Goal: Task Accomplishment & Management: Manage account settings

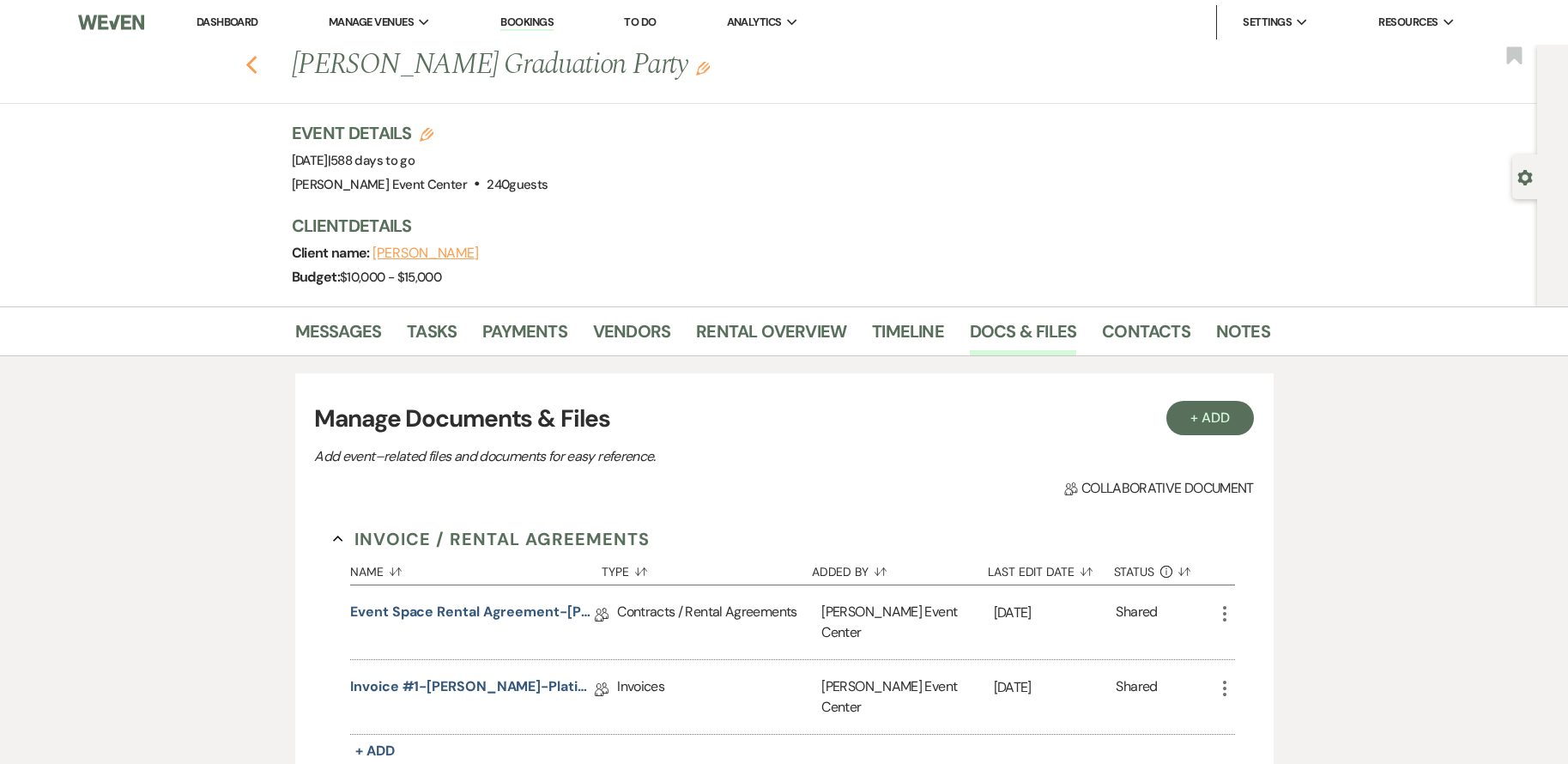
click at [259, 59] on icon "Previous" at bounding box center [252, 65] width 13 height 20
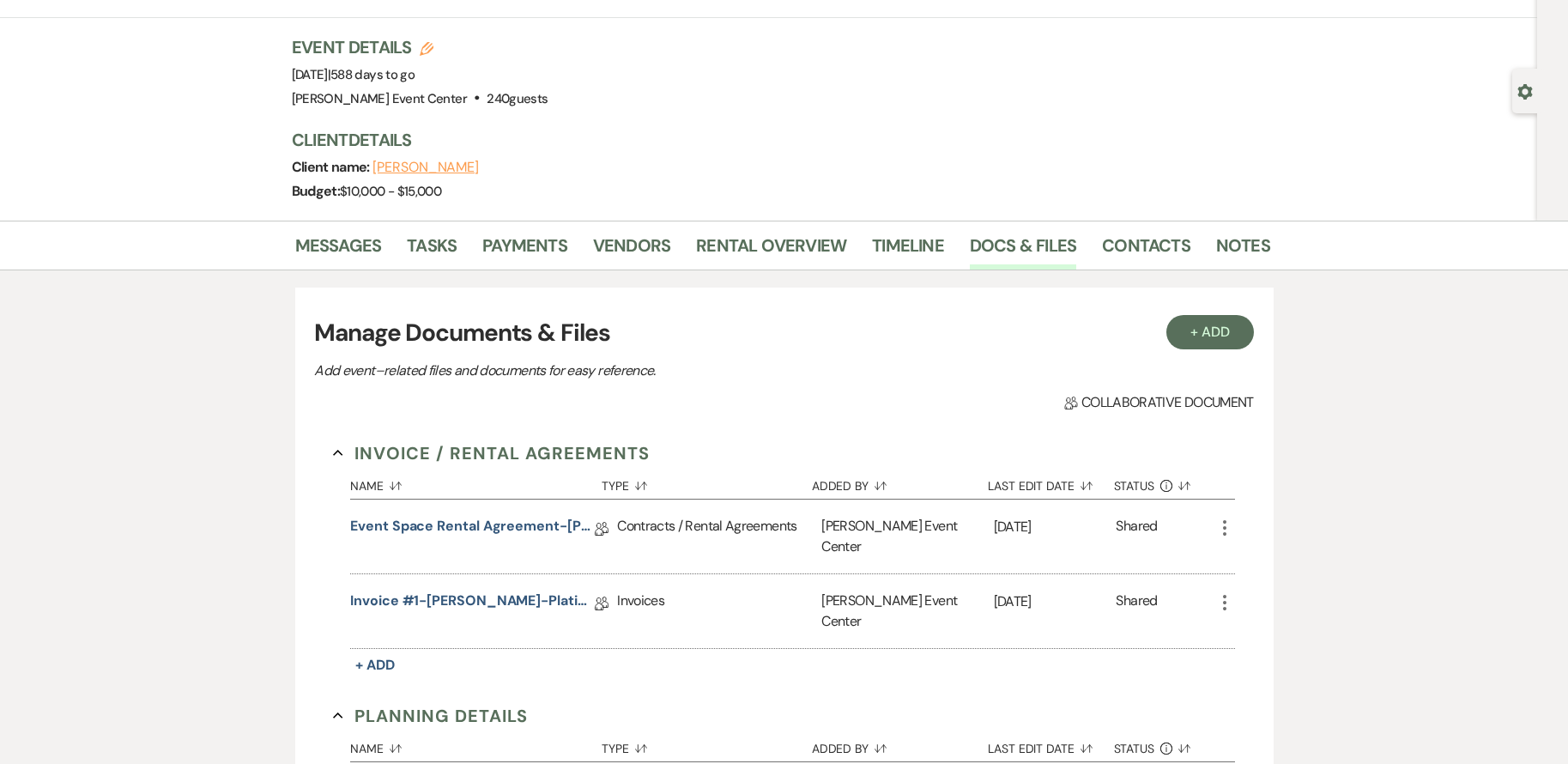
select select "2"
select select "8"
select select "6"
select select "2"
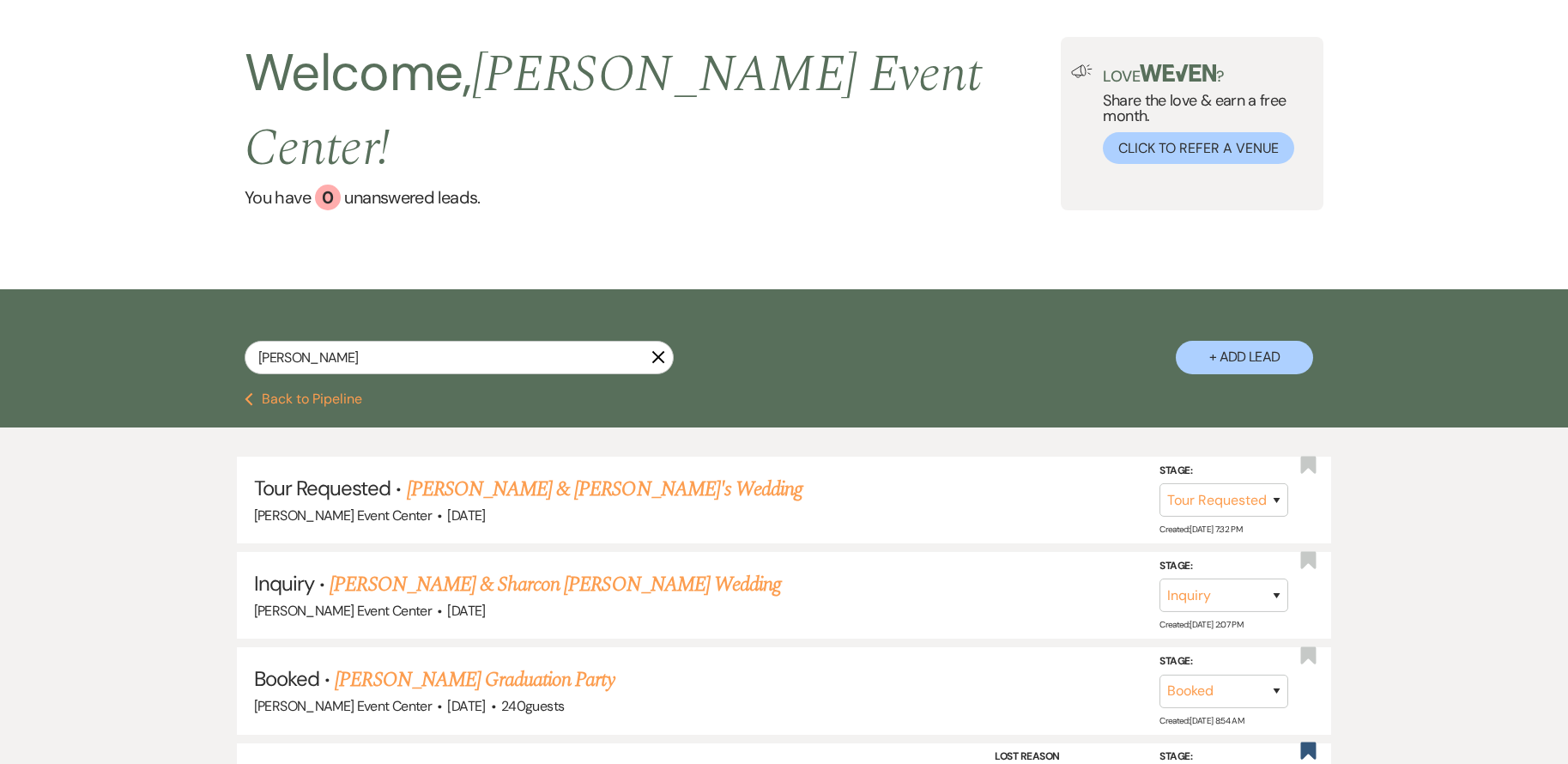
click at [363, 340] on div "[PERSON_NAME] X" at bounding box center [459, 363] width 429 height 47
click at [362, 340] on input "[PERSON_NAME]" at bounding box center [459, 357] width 429 height 33
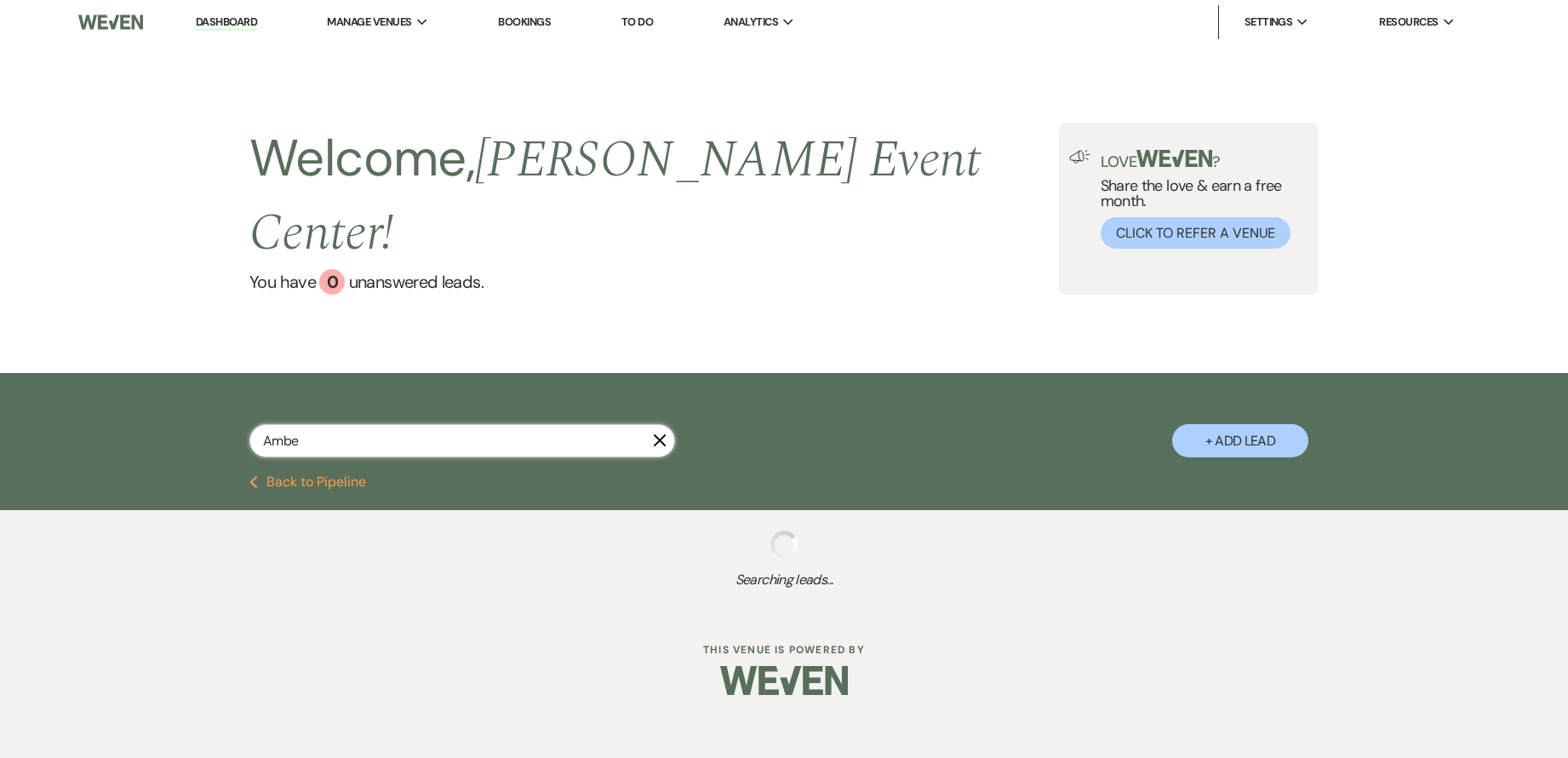
type input "Amber"
select select "8"
select select "1"
select select "9"
select select "8"
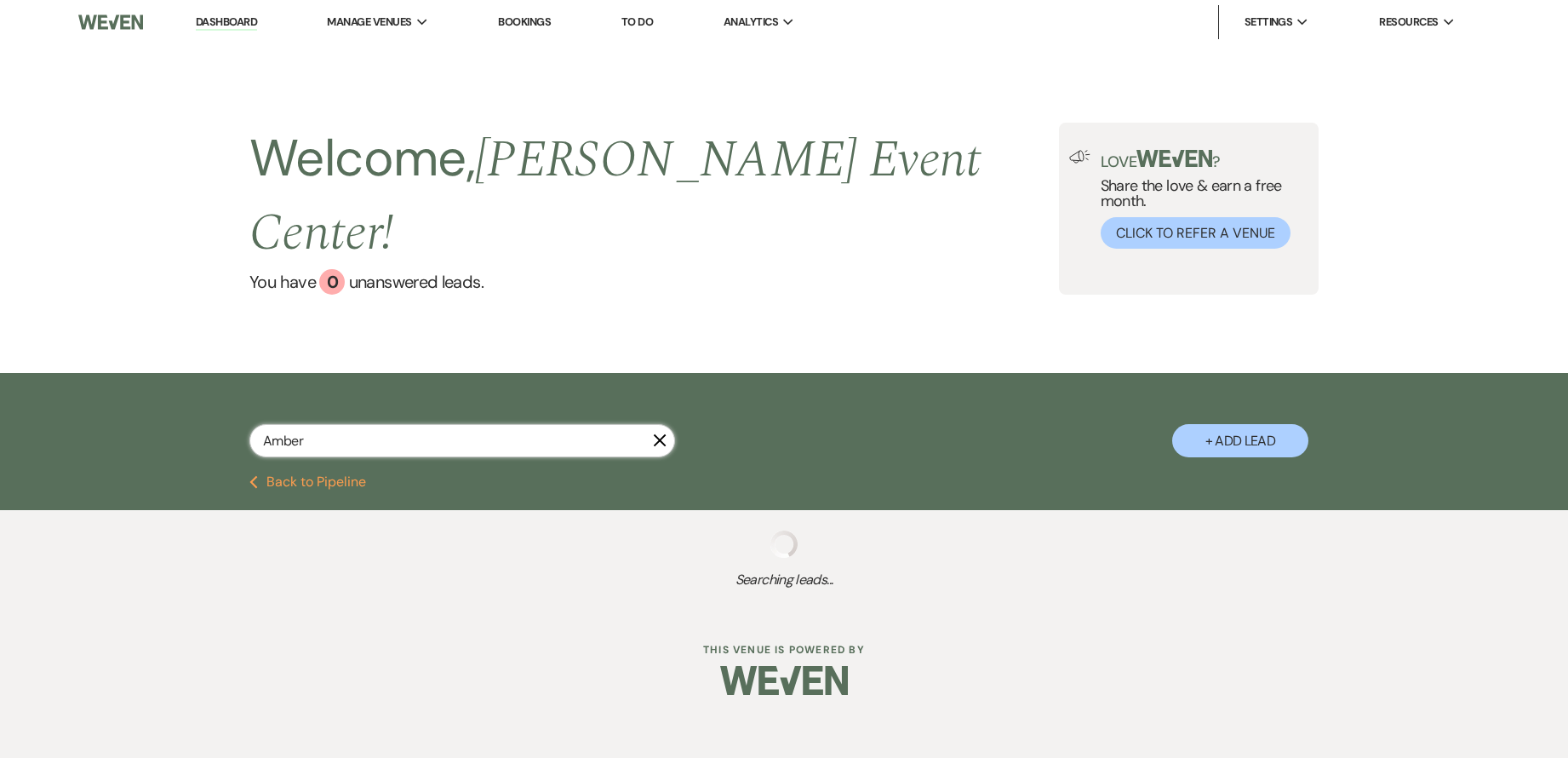
select select "10"
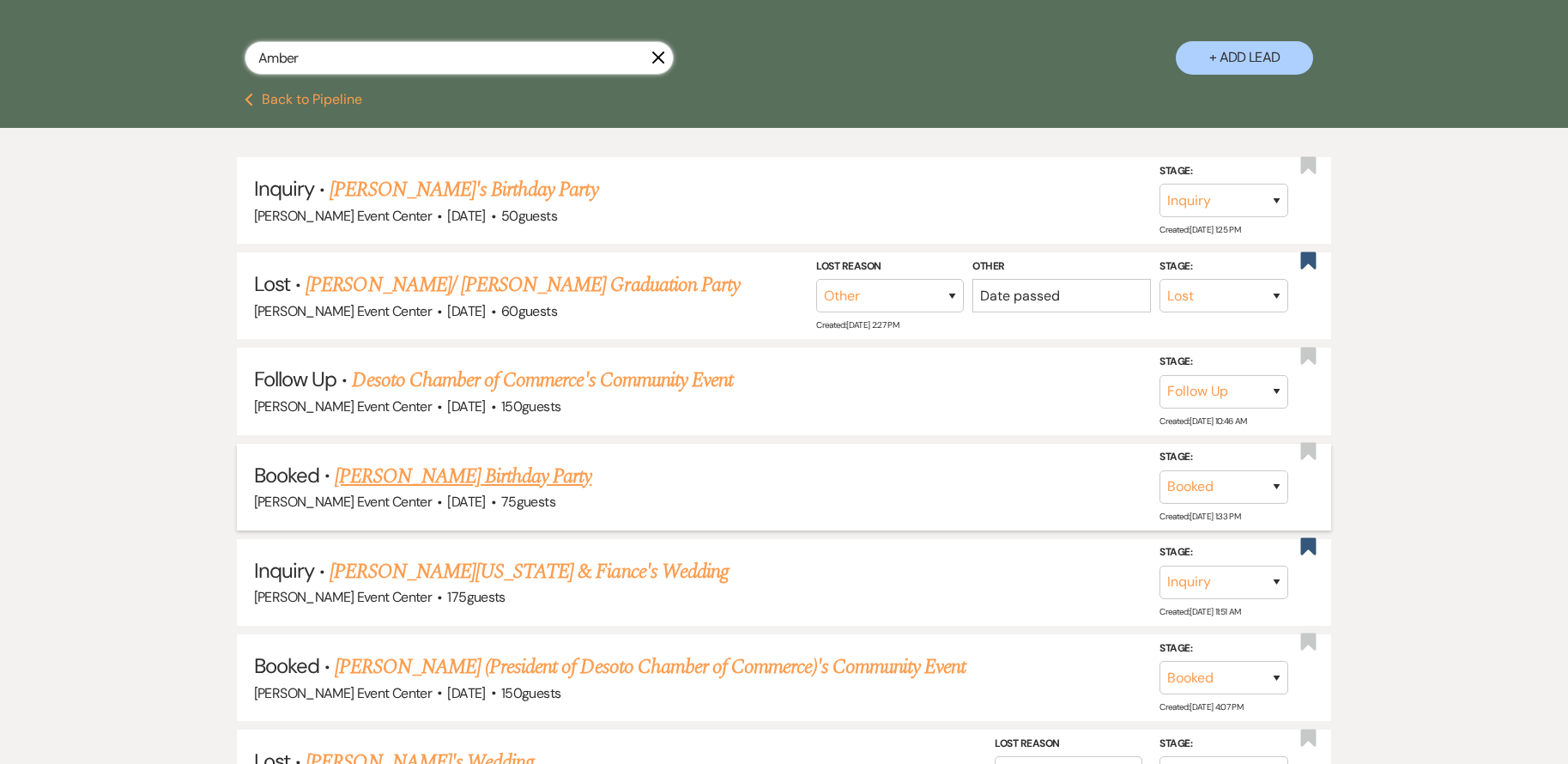
scroll to position [364, 0]
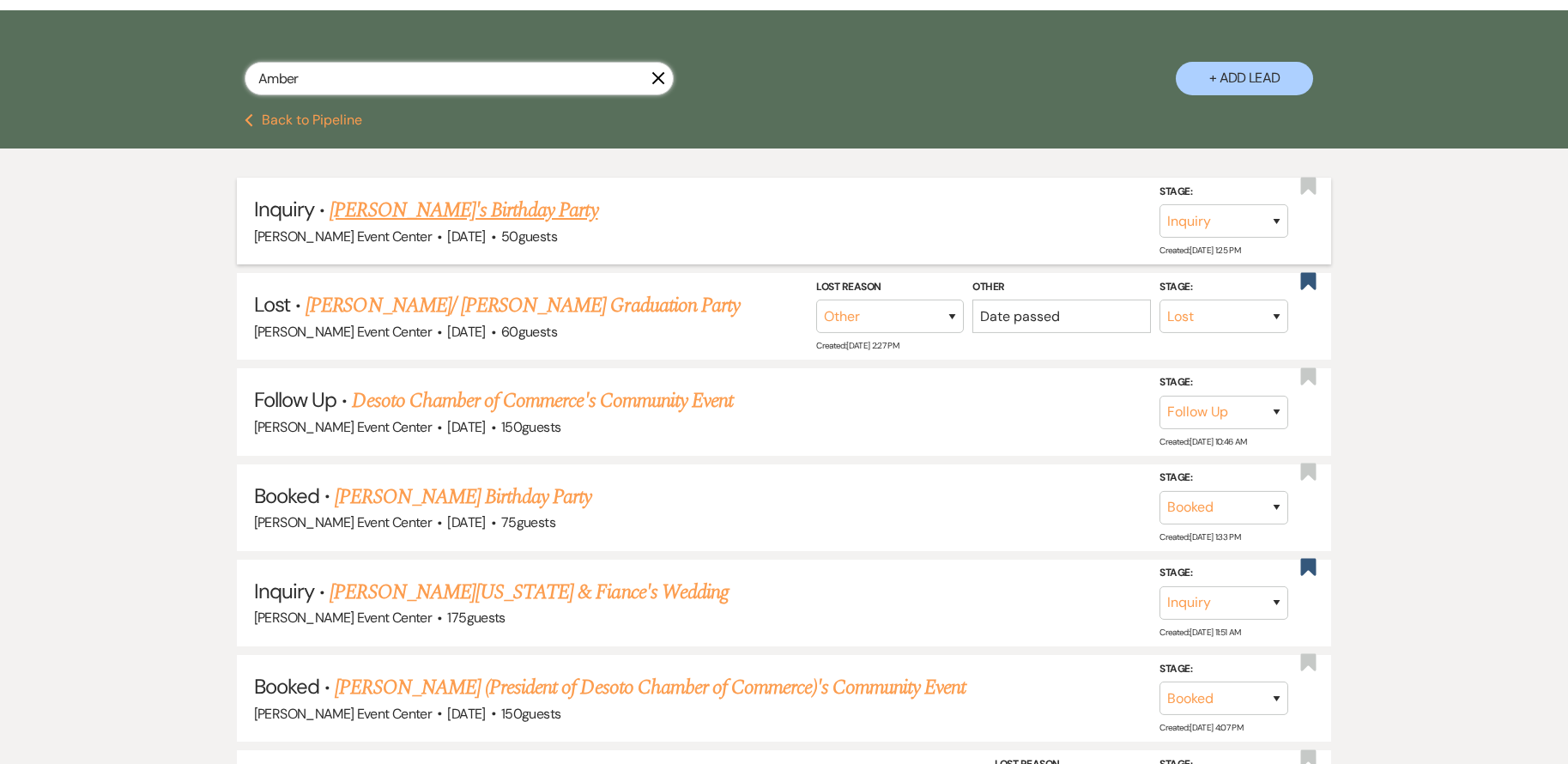
type input "Amber"
click at [465, 195] on link "[PERSON_NAME]'s Birthday Party" at bounding box center [463, 210] width 268 height 31
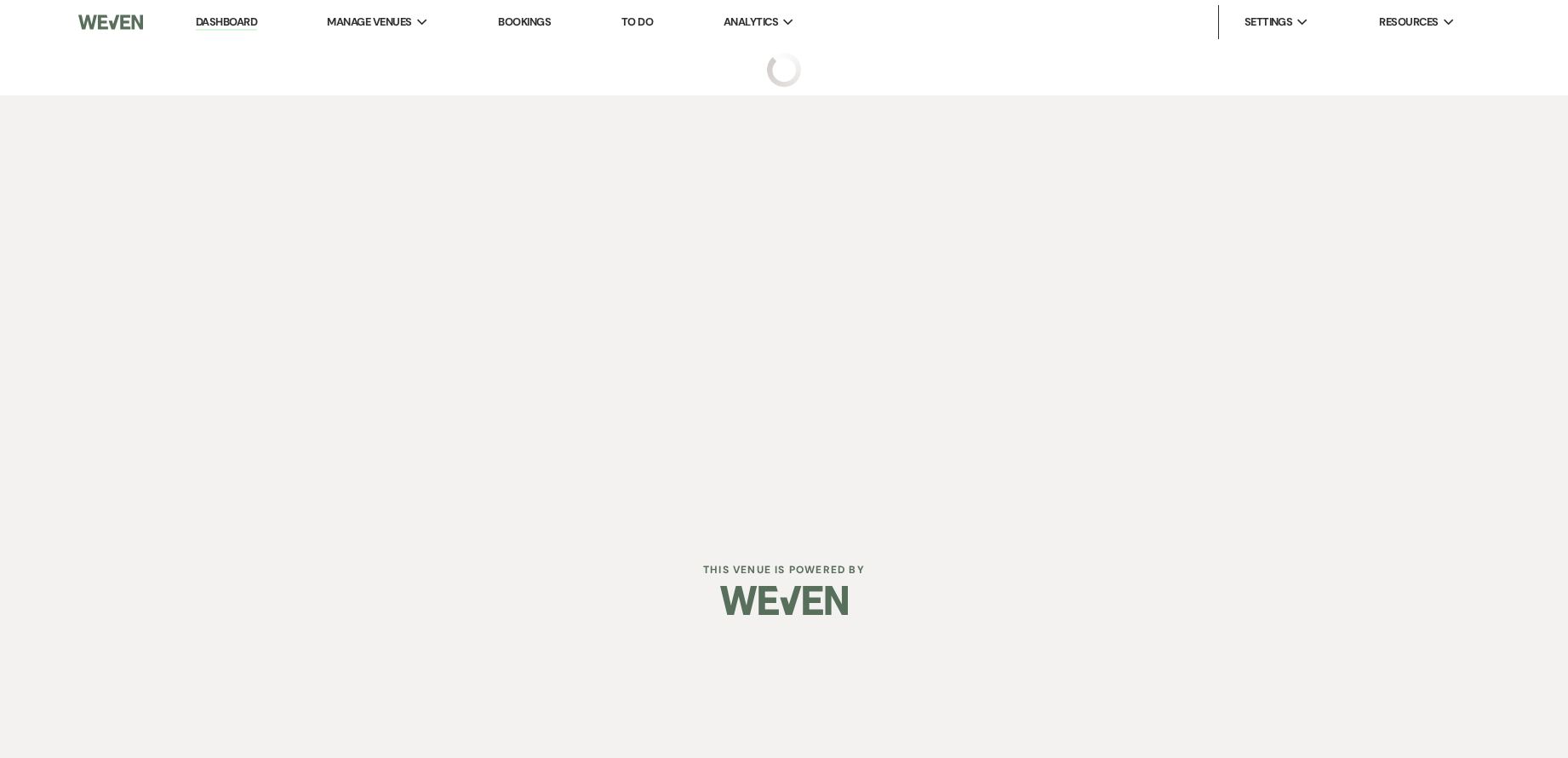
select select "5"
select select "4"
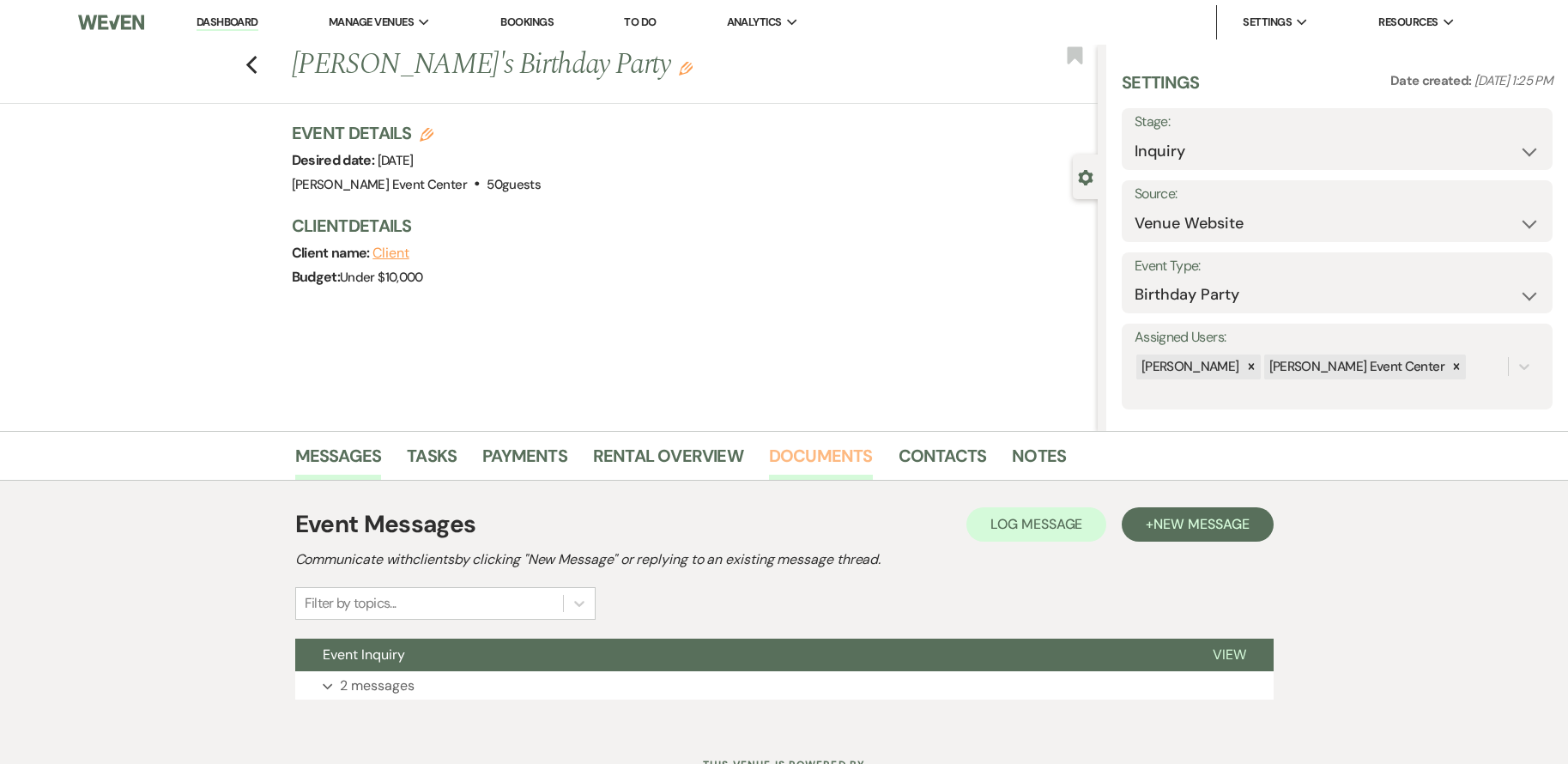
click at [818, 455] on link "Documents" at bounding box center [821, 461] width 104 height 38
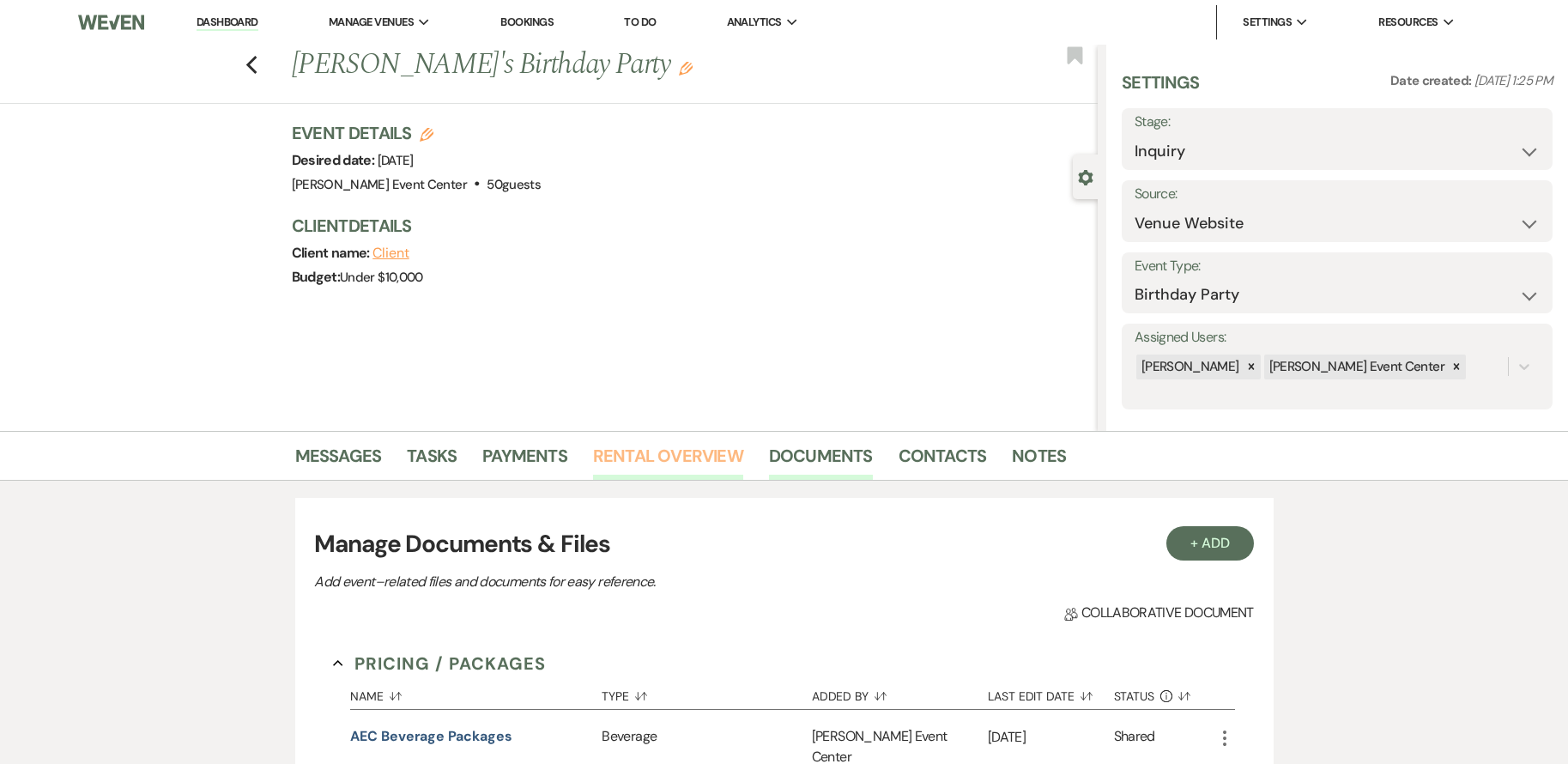
click at [651, 456] on link "Rental Overview" at bounding box center [669, 461] width 150 height 38
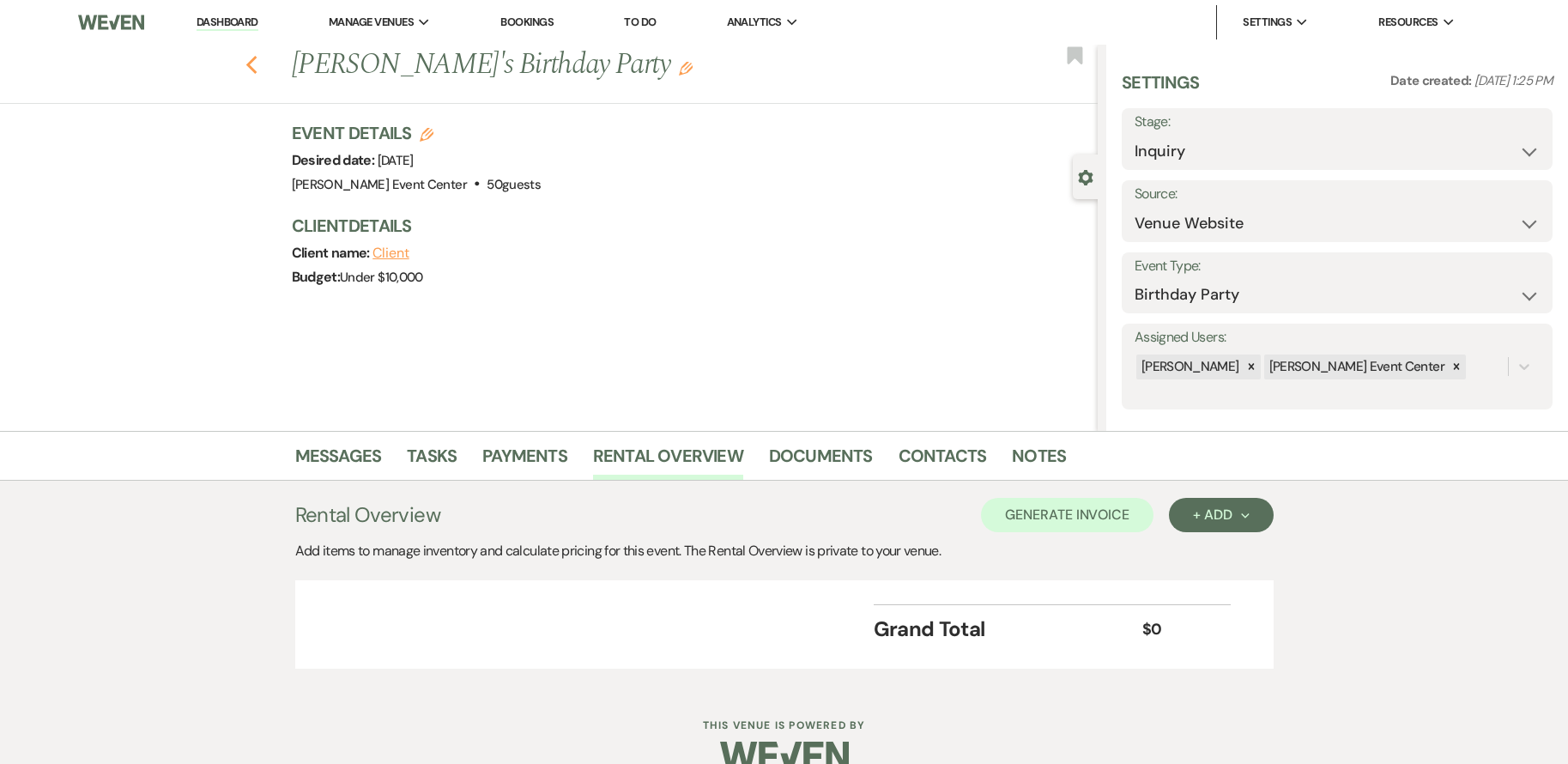
click at [259, 63] on icon "Previous" at bounding box center [252, 65] width 13 height 20
select select "8"
select select "1"
select select "9"
select select "8"
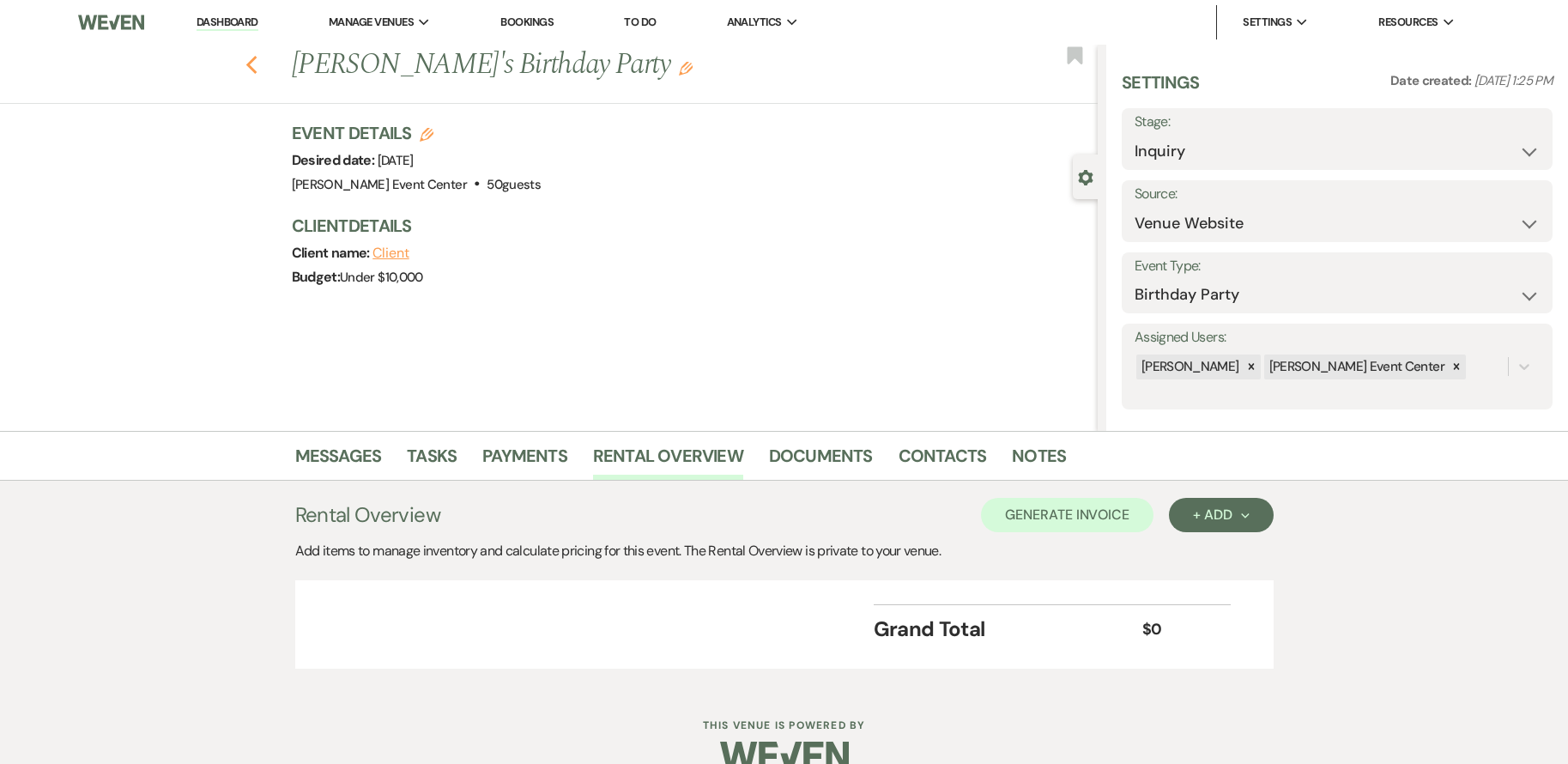
select select "10"
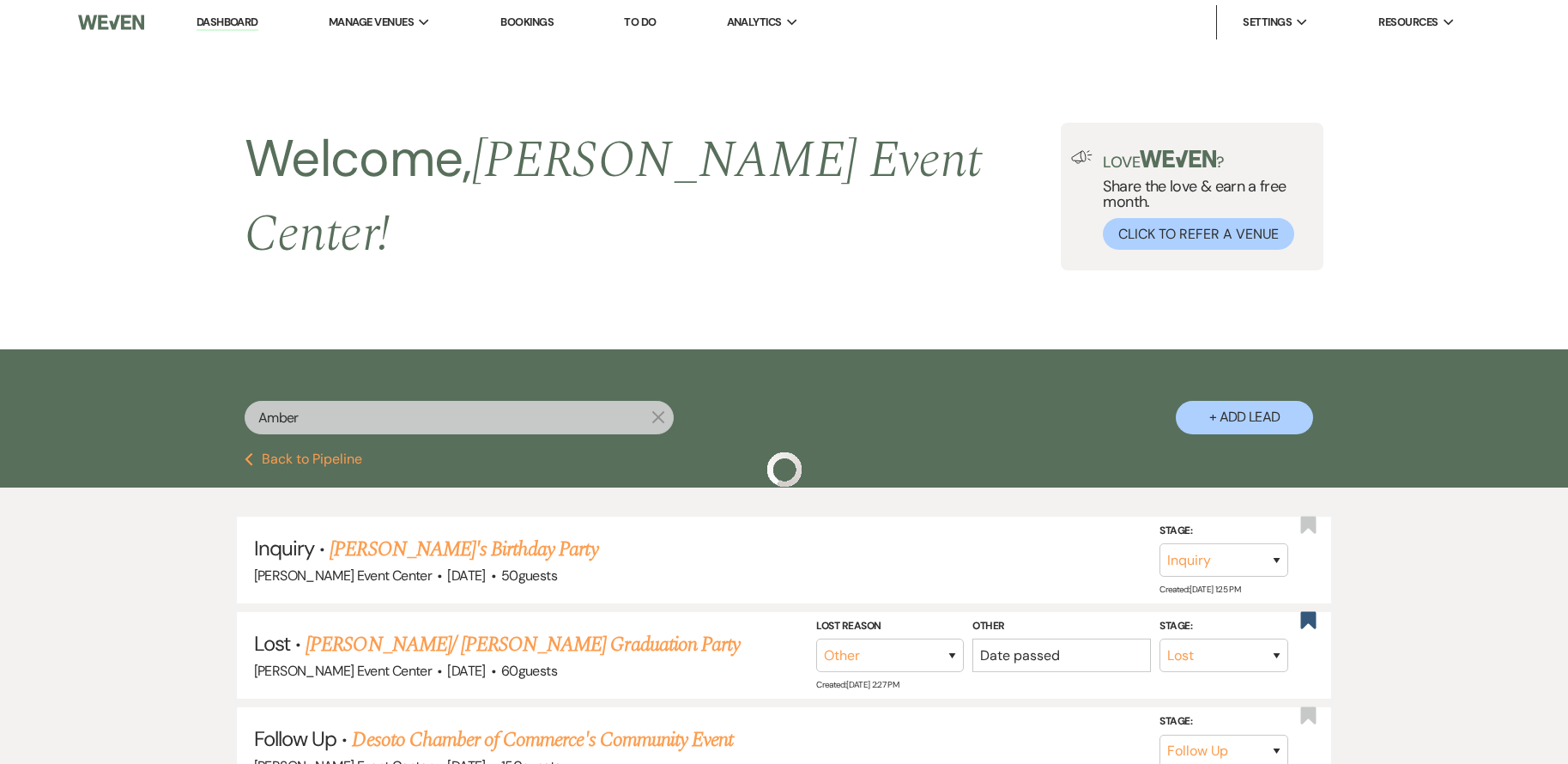
scroll to position [364, 0]
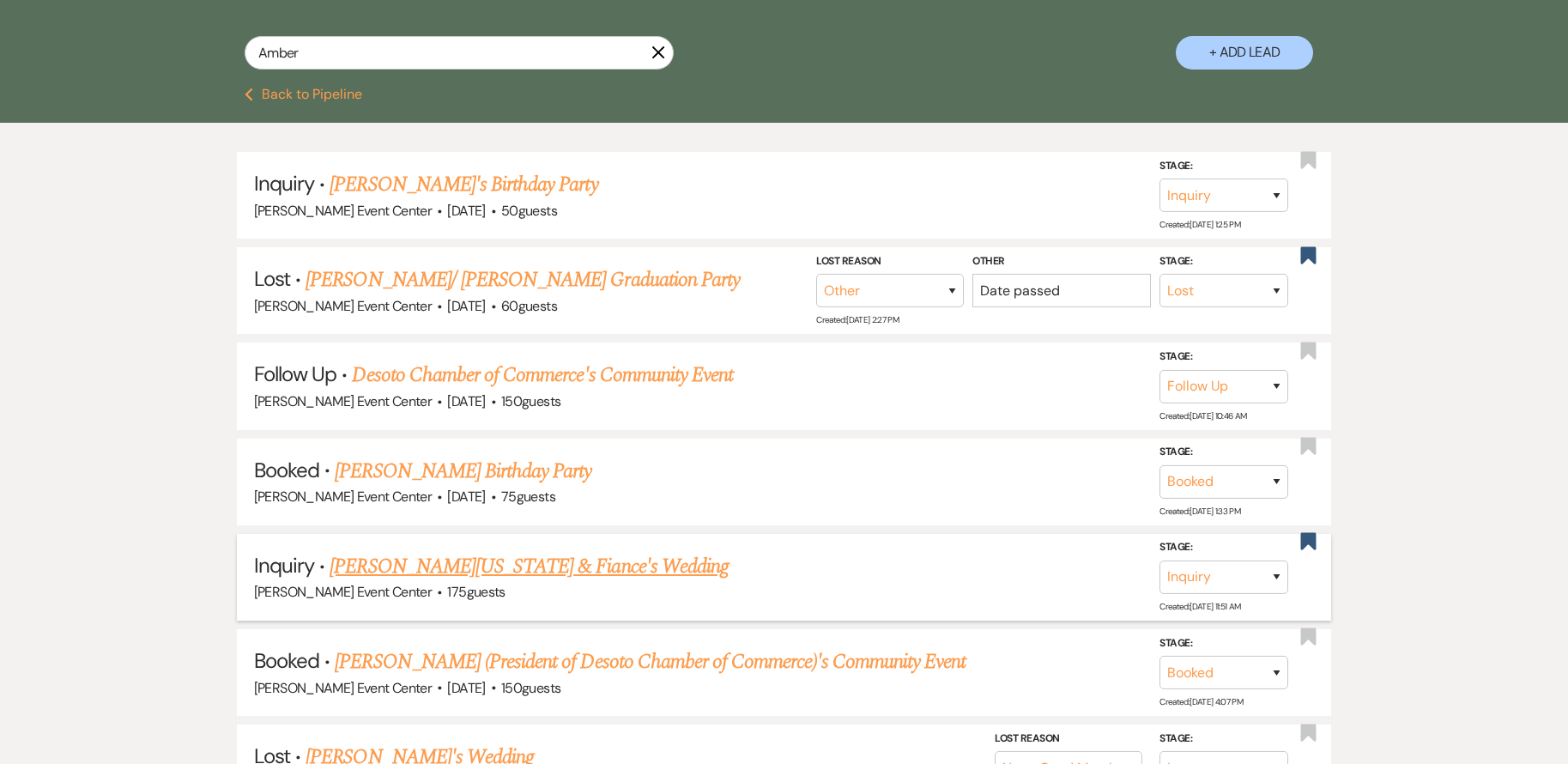
click at [513, 551] on link "[PERSON_NAME][US_STATE] & Fiance's Wedding" at bounding box center [529, 566] width 399 height 31
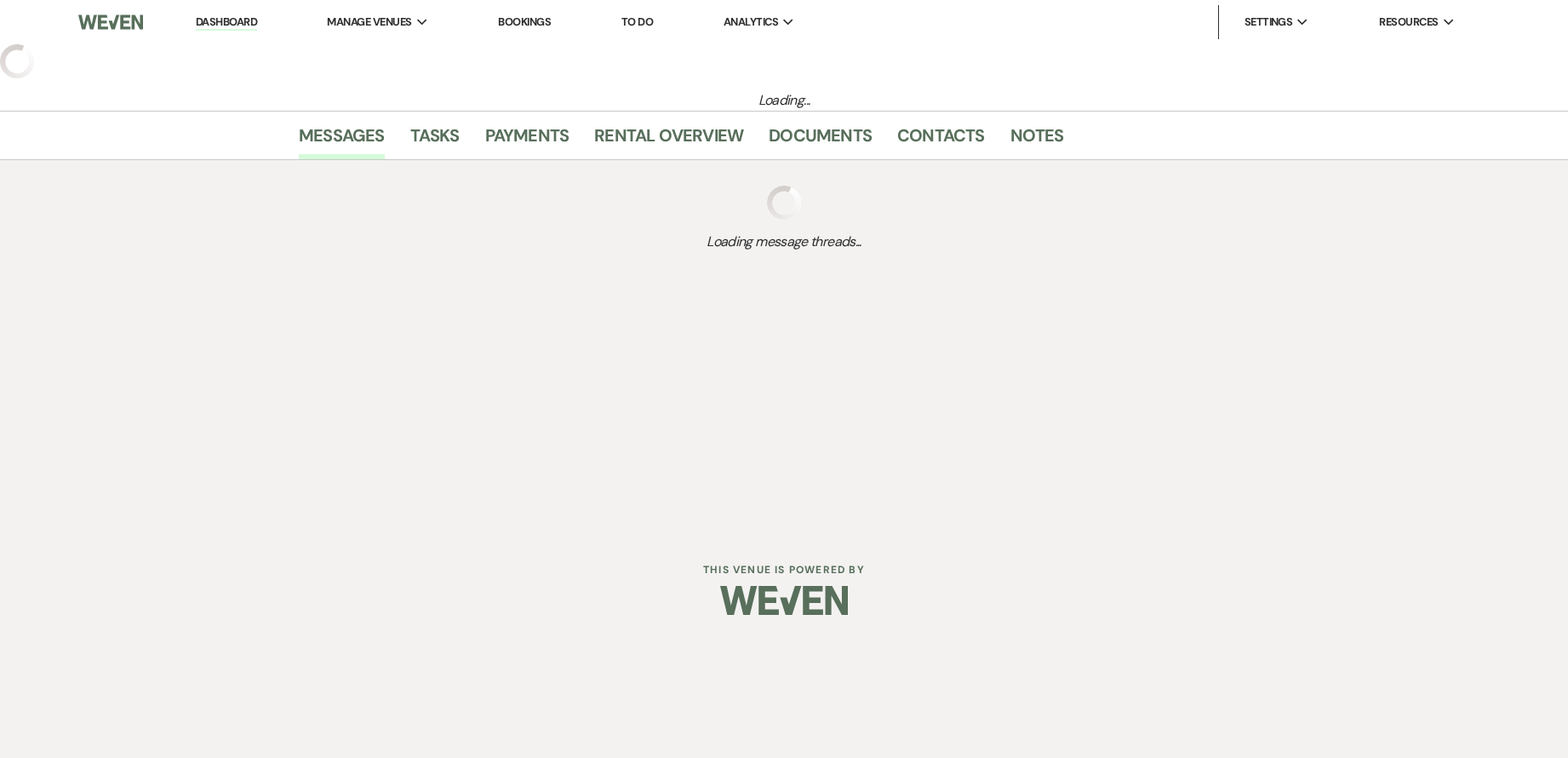
select select "5"
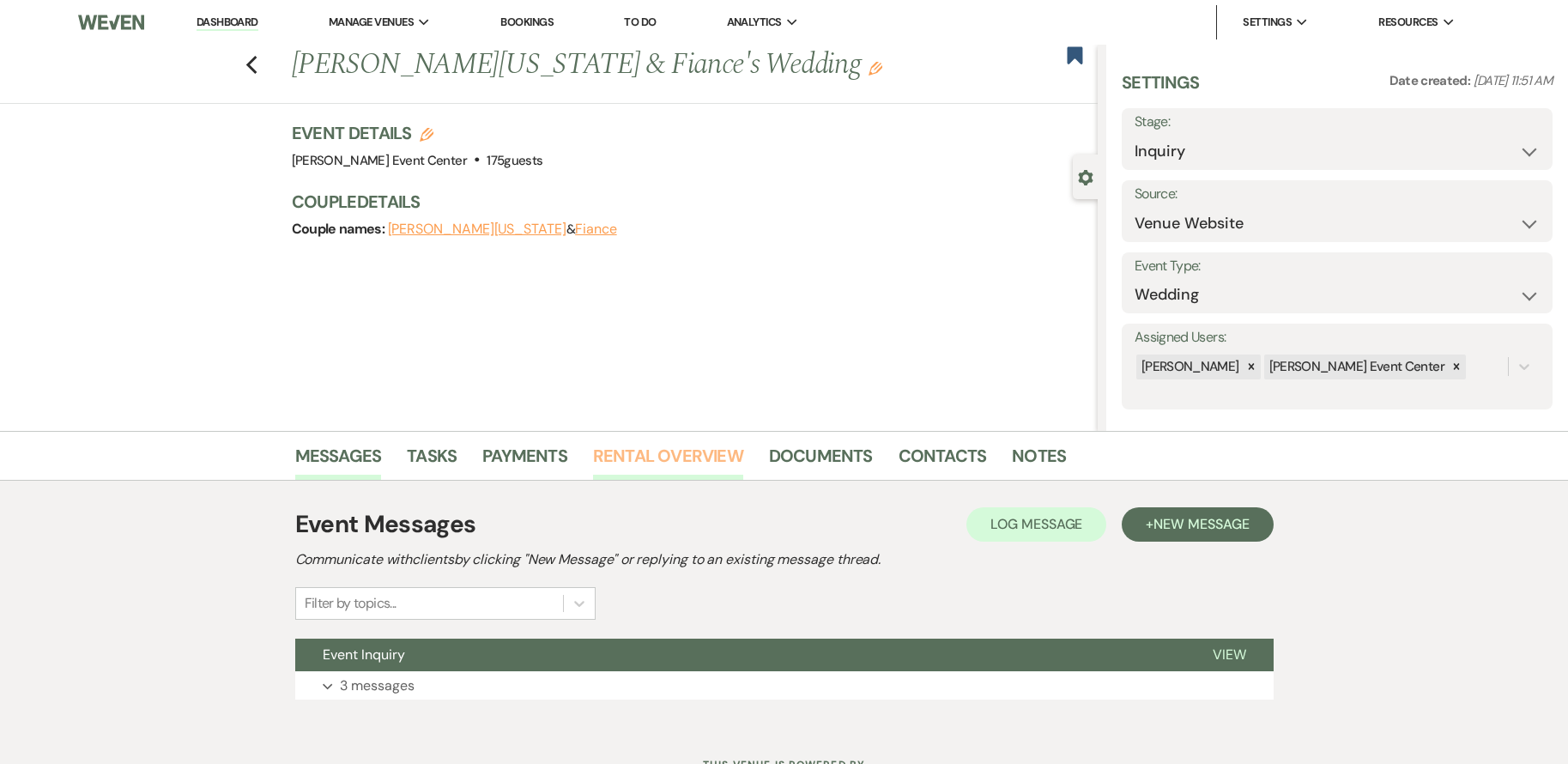
click at [686, 452] on link "Rental Overview" at bounding box center [669, 461] width 150 height 38
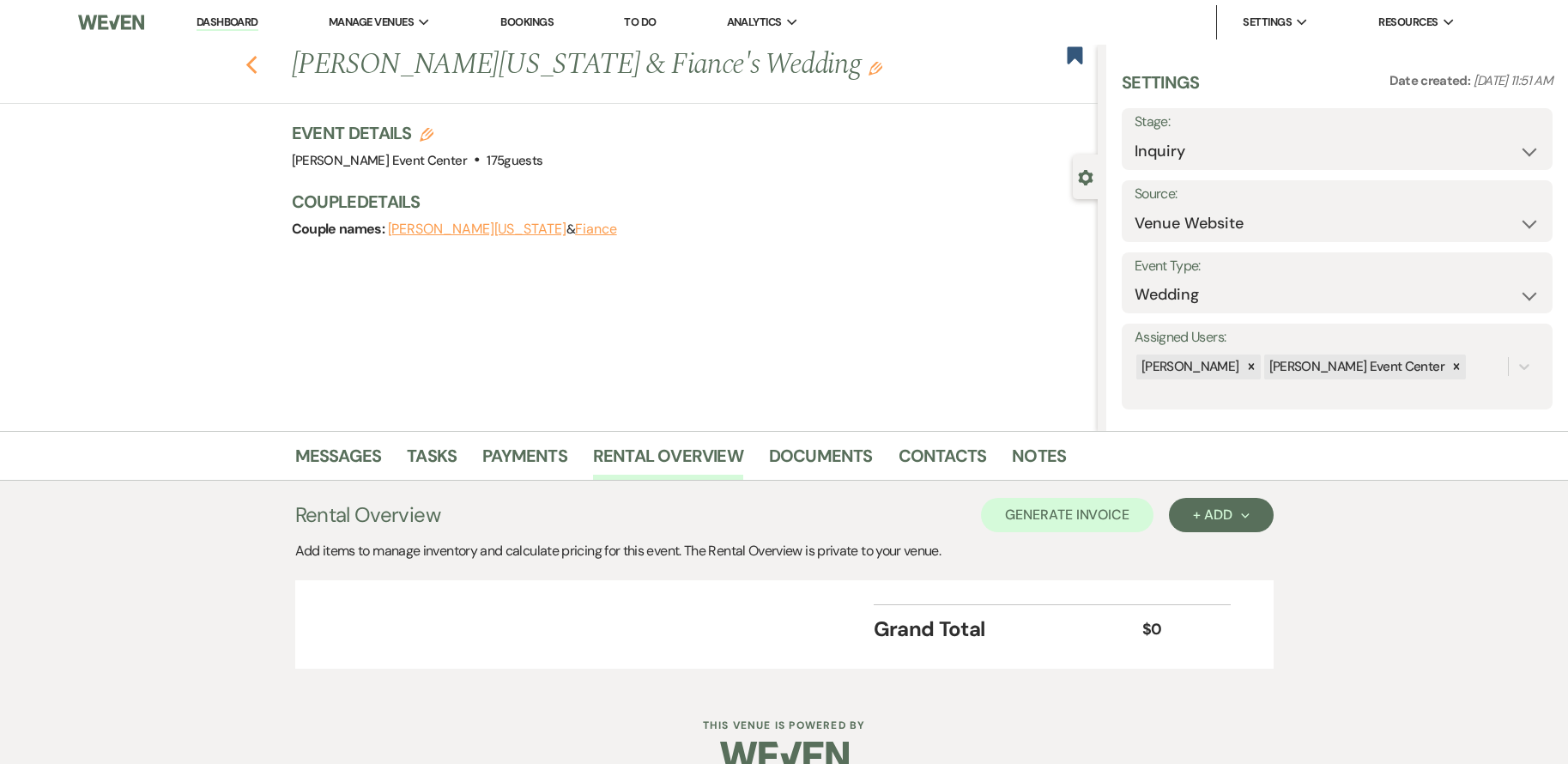
click at [259, 62] on icon "Previous" at bounding box center [252, 65] width 13 height 20
select select "8"
select select "1"
select select "9"
select select "8"
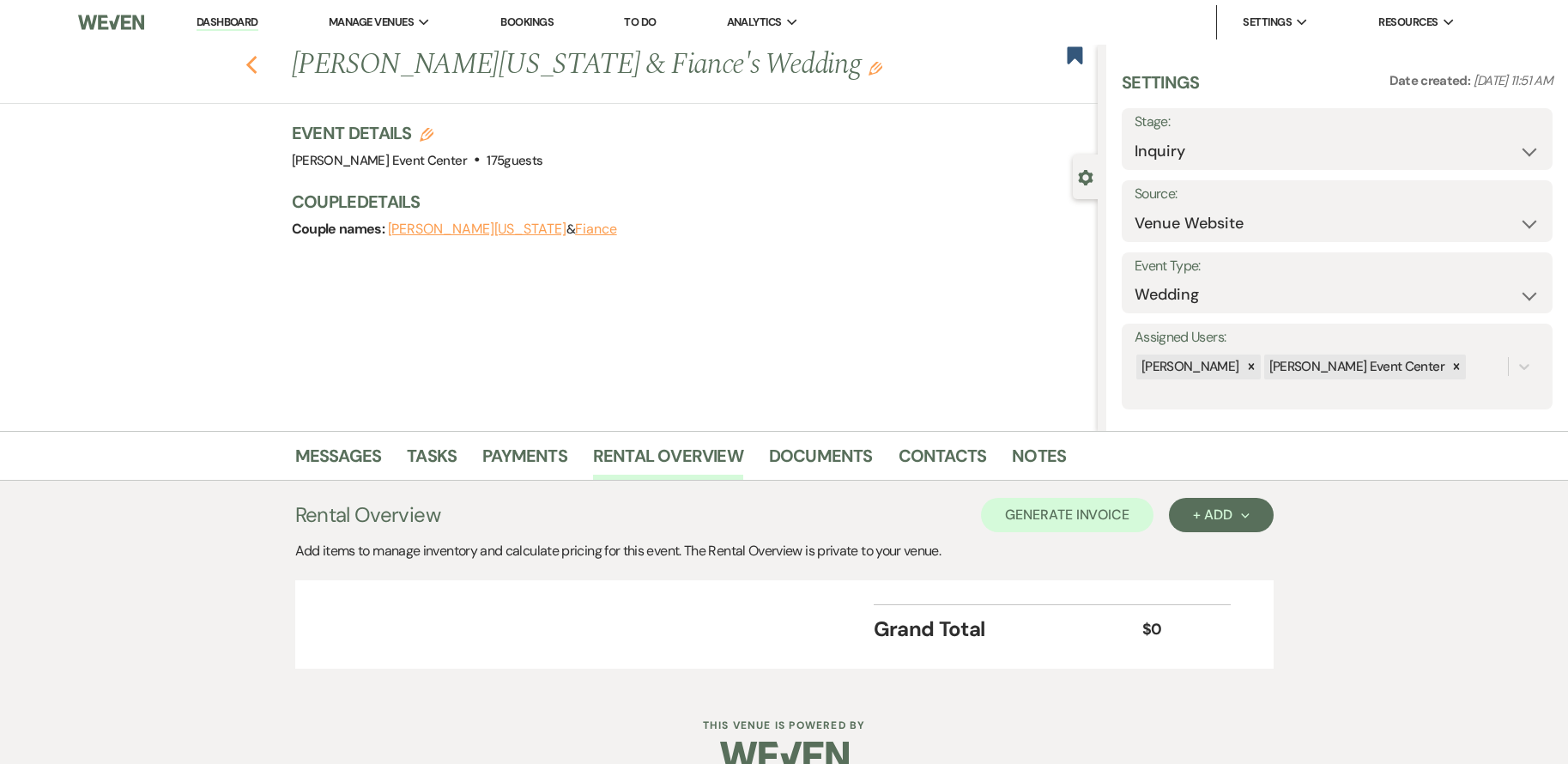
select select "10"
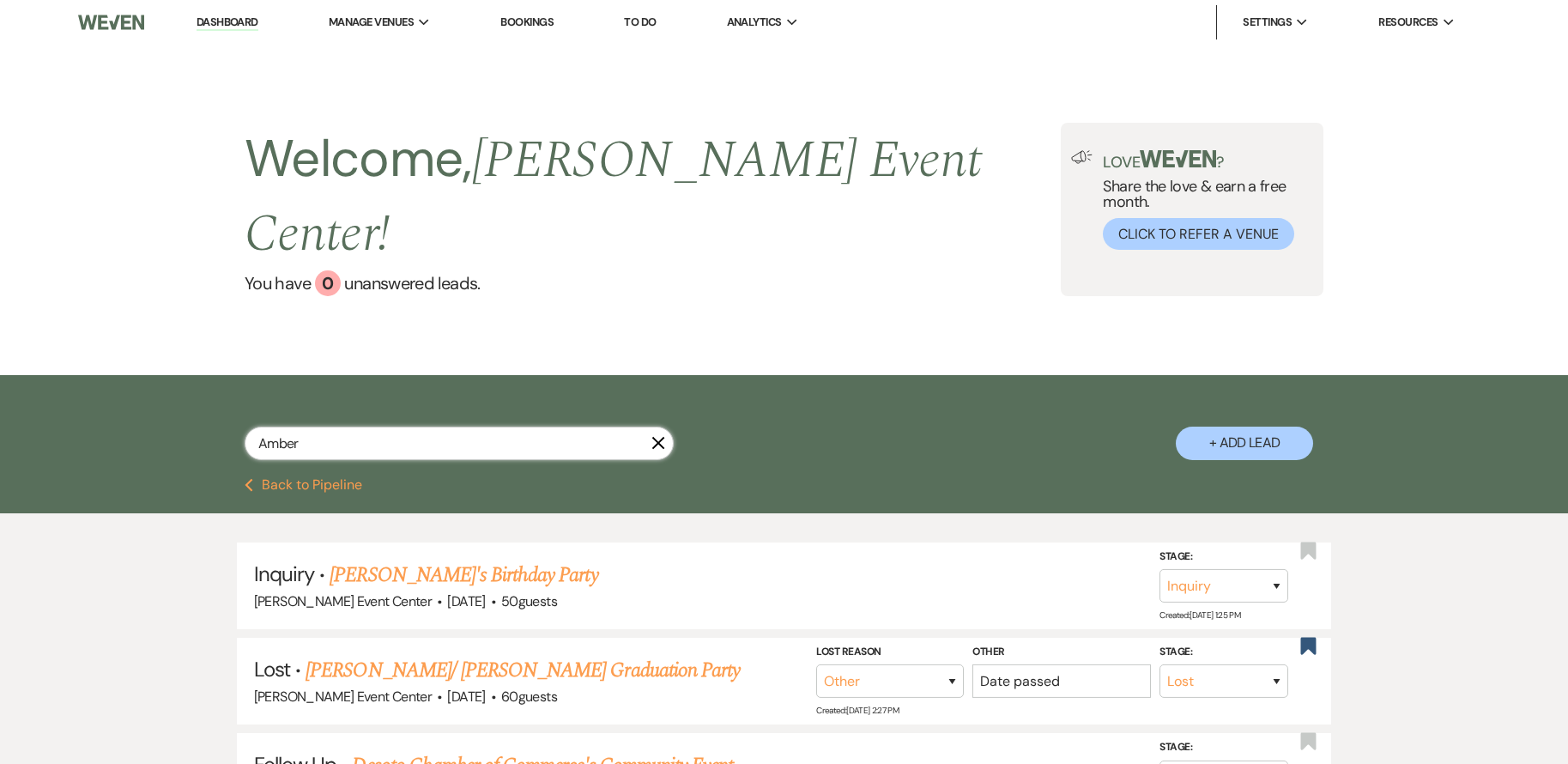
click at [447, 427] on input "Amber" at bounding box center [459, 443] width 429 height 33
click at [430, 427] on input "Amber" at bounding box center [459, 443] width 429 height 33
click at [427, 427] on input "Amber" at bounding box center [459, 443] width 429 height 33
click at [426, 427] on input "Amber" at bounding box center [459, 443] width 429 height 33
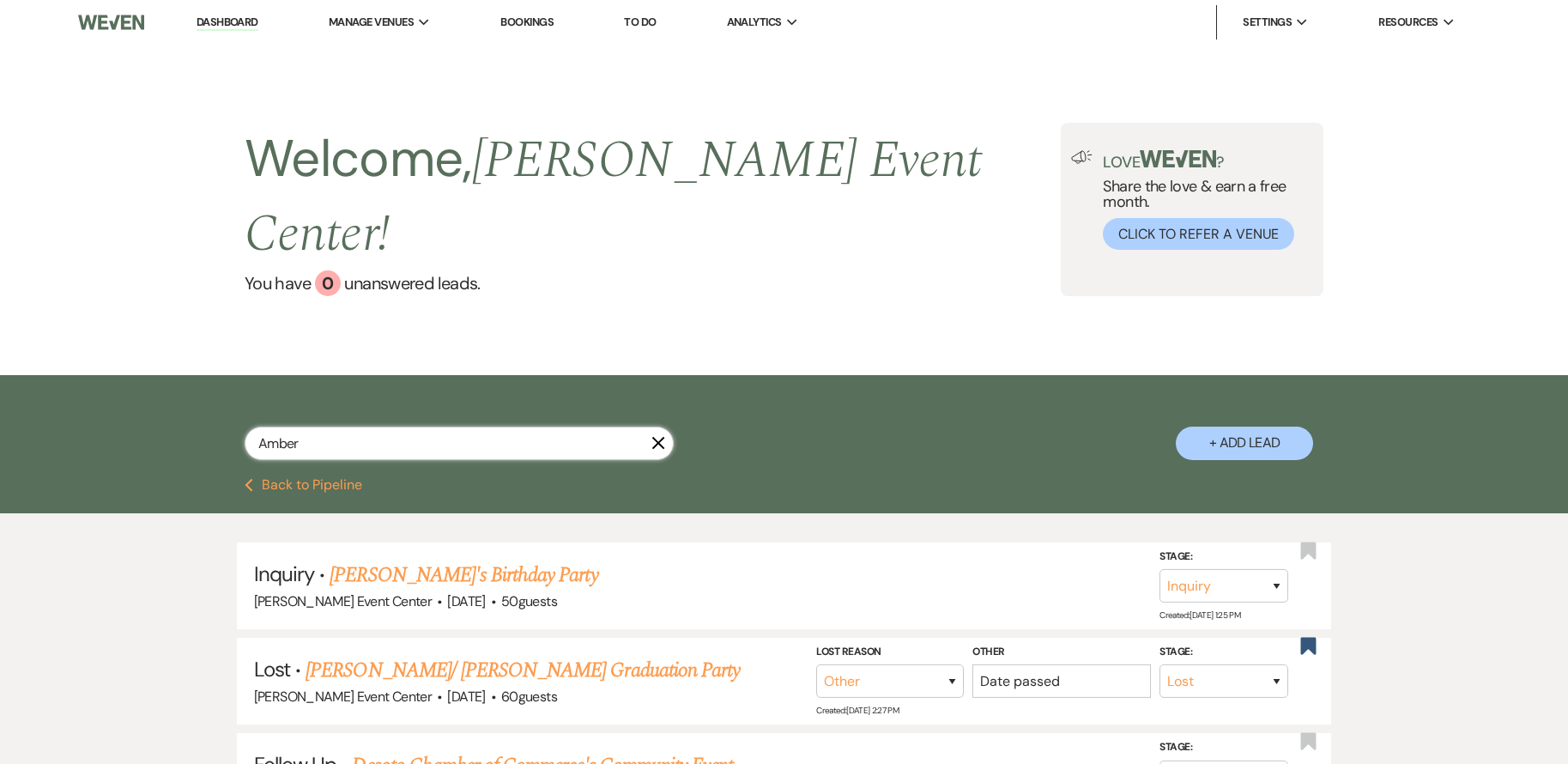
type input "Ambe"
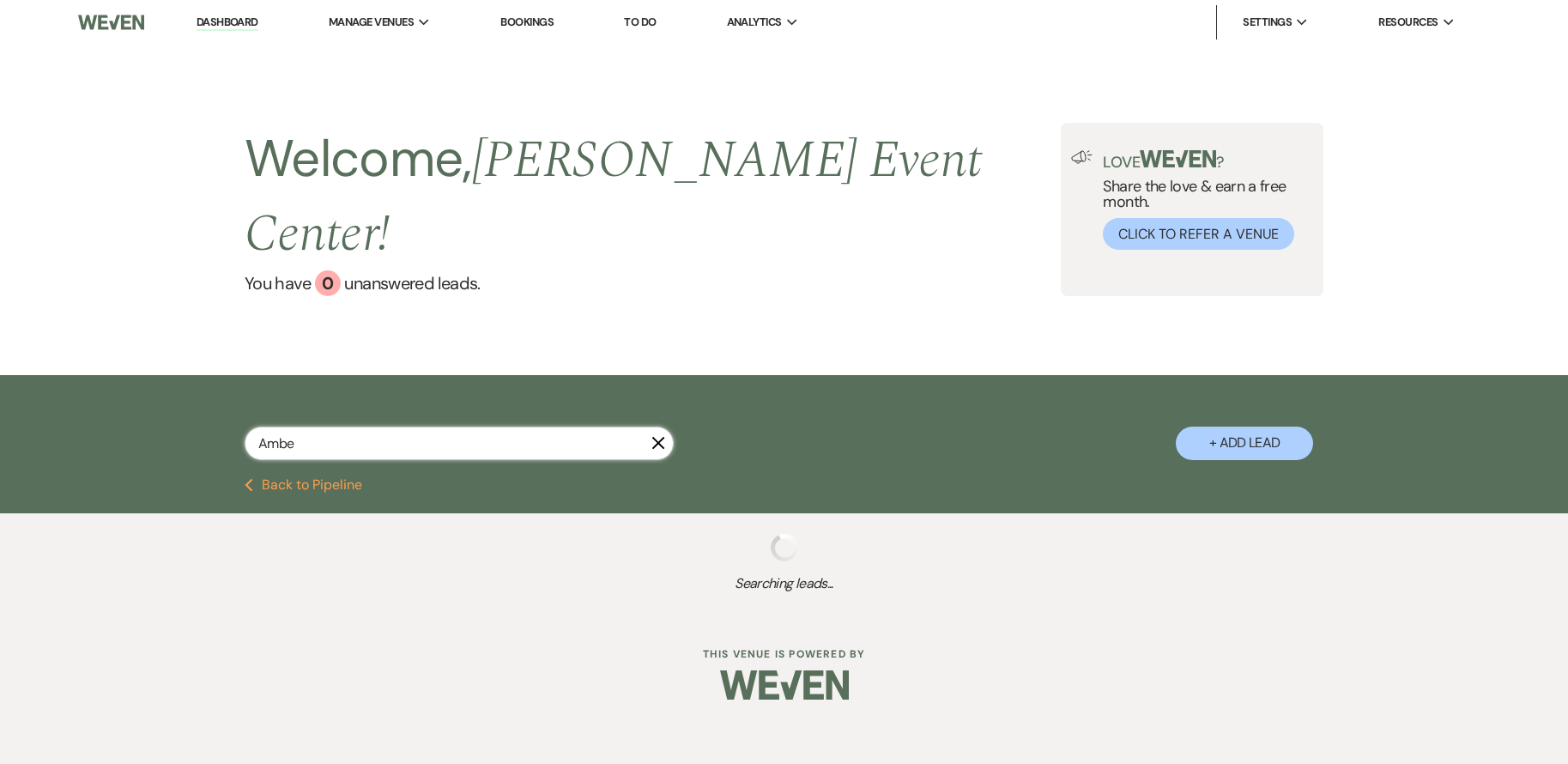
select select "8"
select select "1"
select select "9"
select select "8"
select select "1"
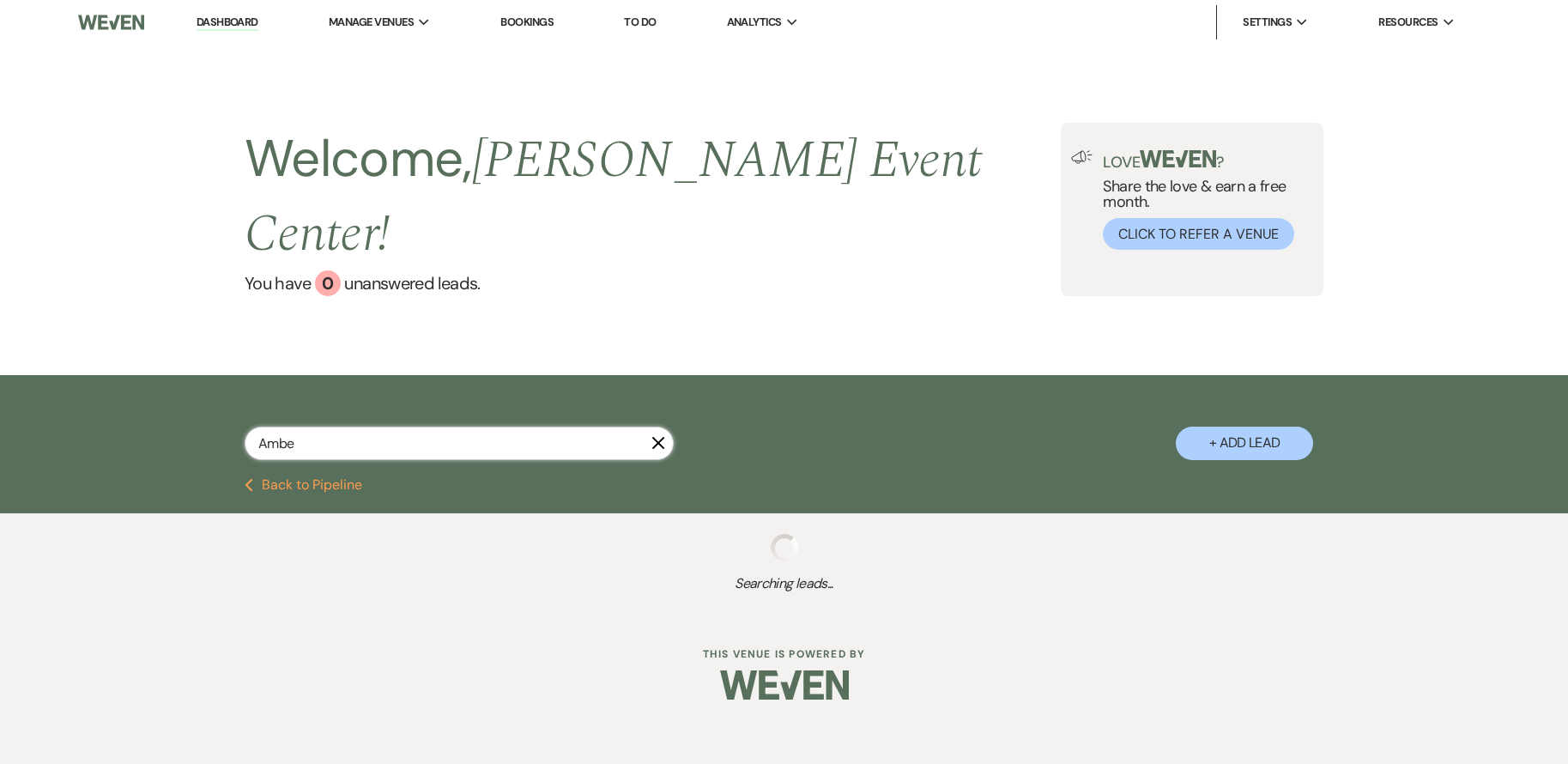
select select "8"
select select "10"
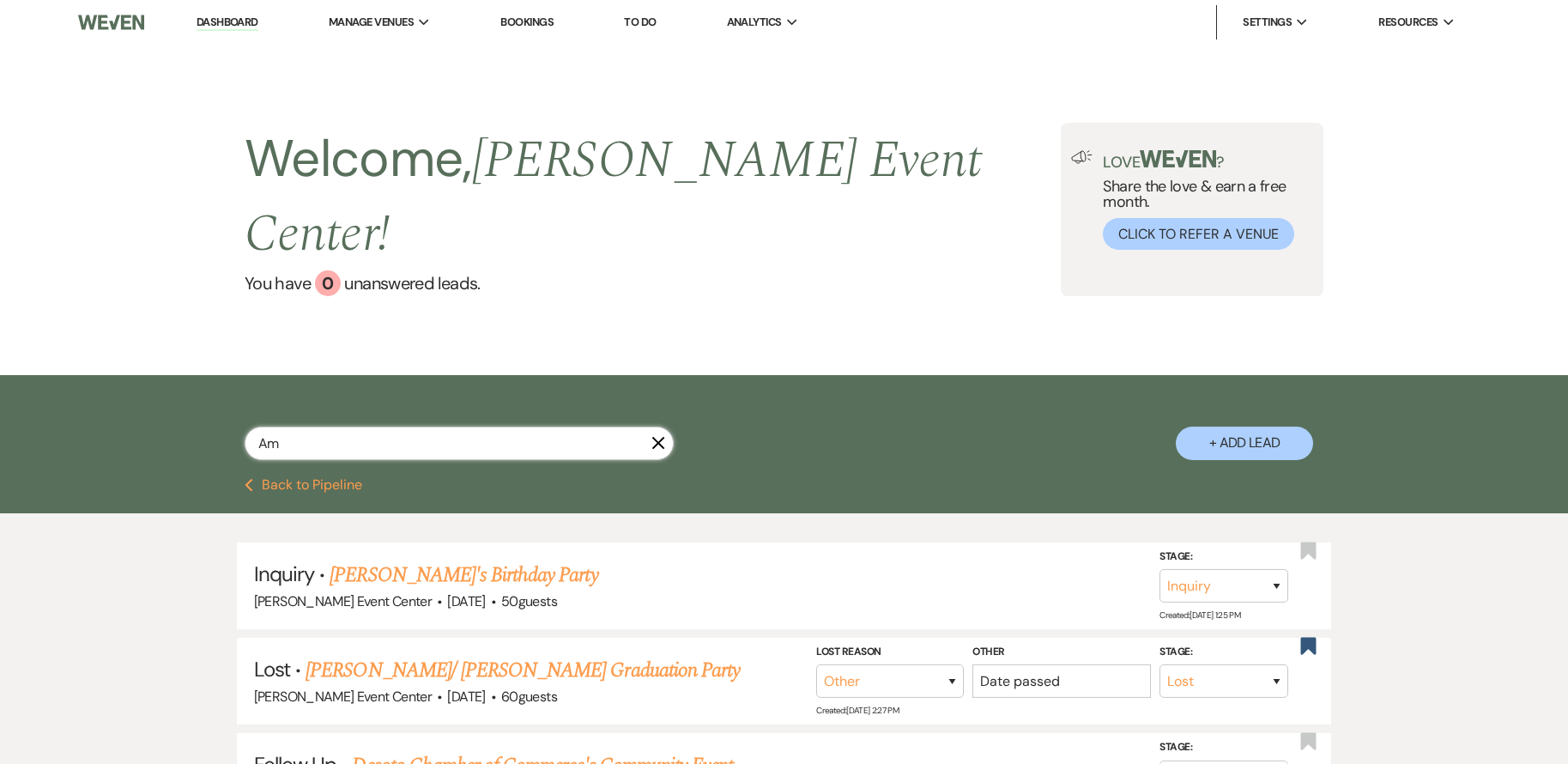
type input "A"
drag, startPoint x: 858, startPoint y: 412, endPoint x: 855, endPoint y: 399, distance: 13.3
click at [858, 410] on div "Search + Add Lead" at bounding box center [784, 428] width 1236 height 90
